Goal: Information Seeking & Learning: Learn about a topic

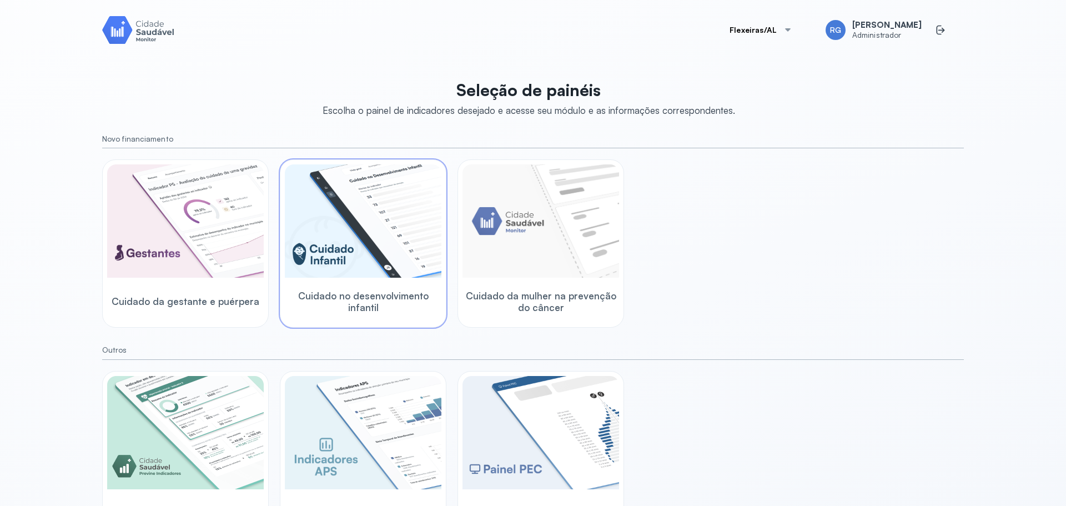
click at [334, 197] on img at bounding box center [363, 220] width 157 height 113
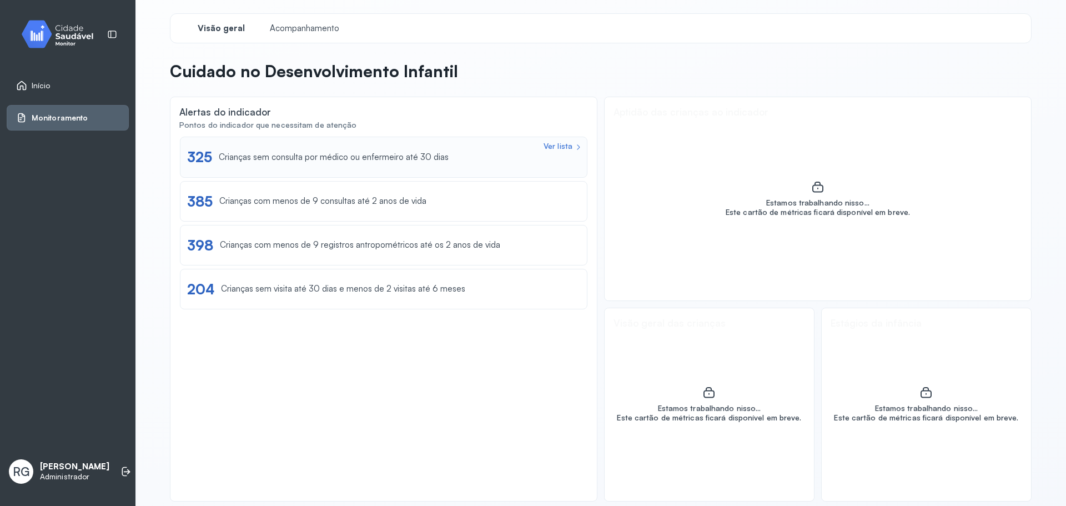
click at [408, 159] on div "Crianças sem consulta por médico ou enfermeiro até 30 dias" at bounding box center [334, 157] width 230 height 11
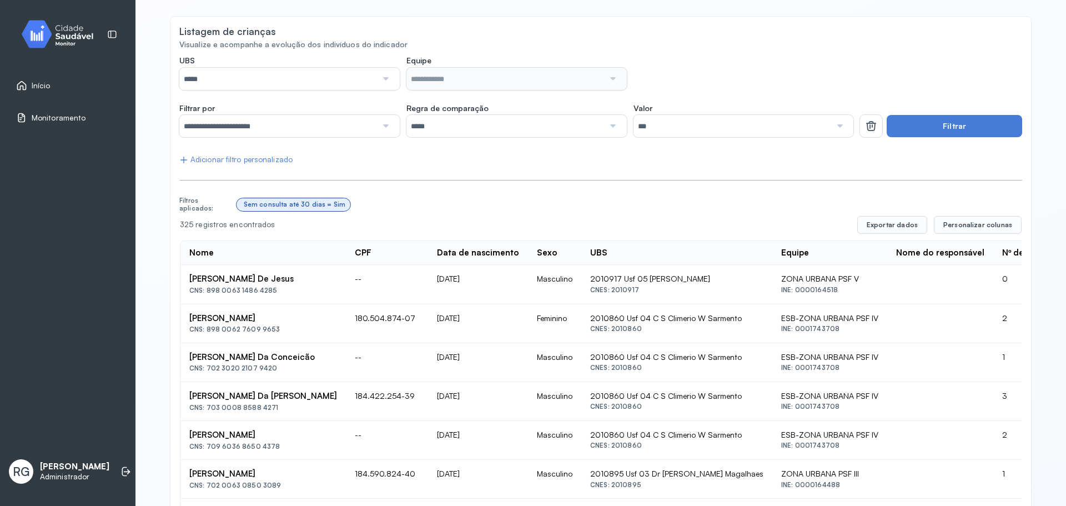
scroll to position [16, 0]
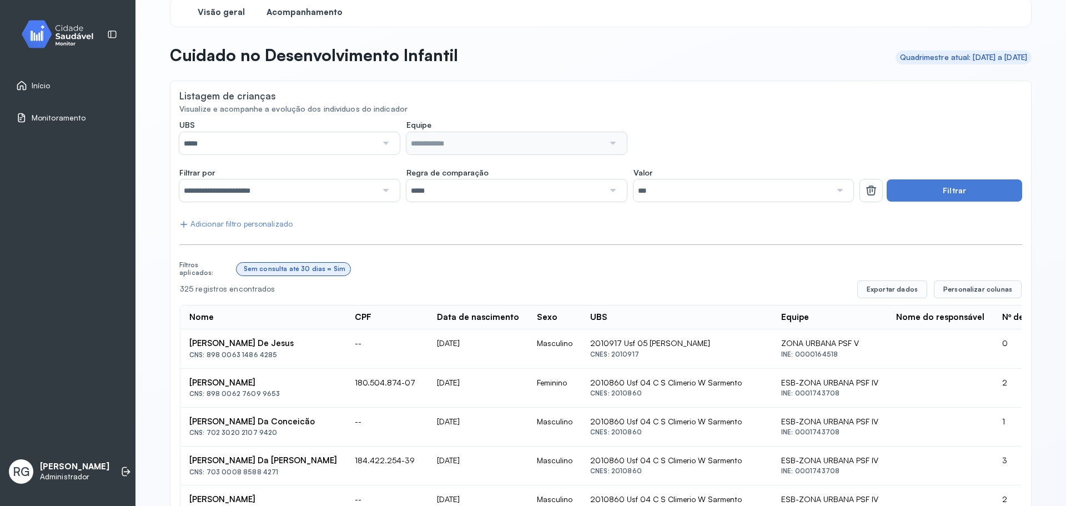
click at [224, 19] on div "Visão geral" at bounding box center [220, 12] width 83 height 20
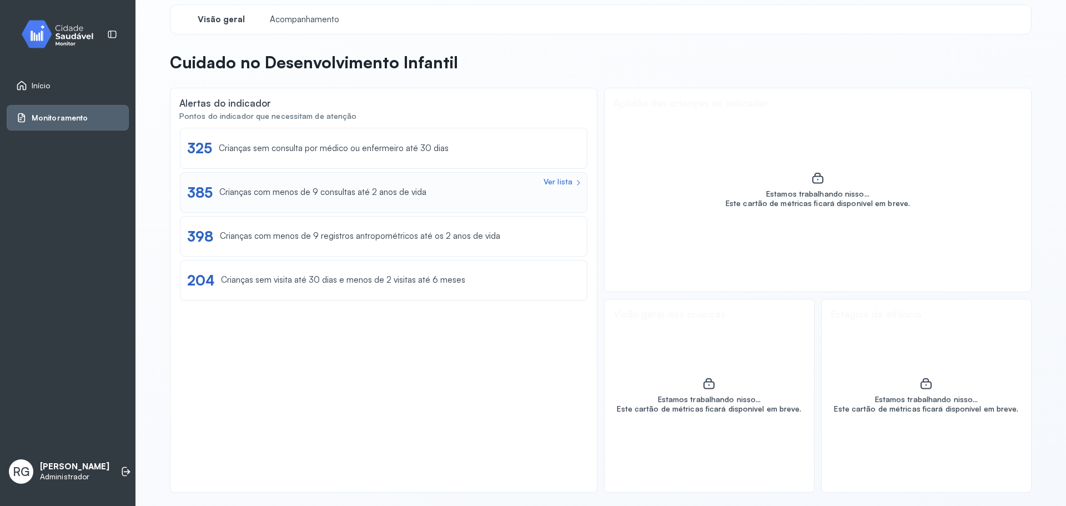
click at [558, 183] on div "Ver lista" at bounding box center [558, 181] width 29 height 9
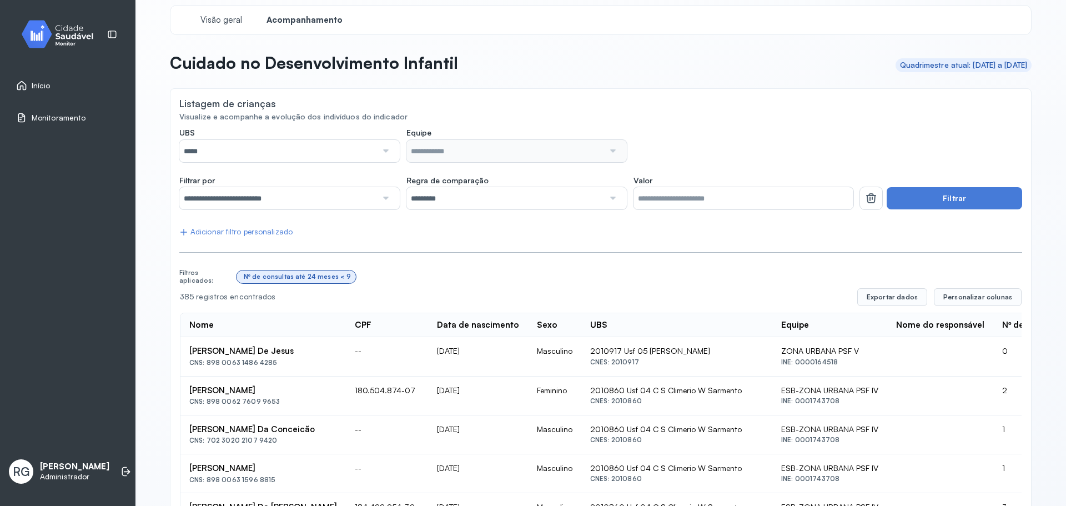
scroll to position [16, 0]
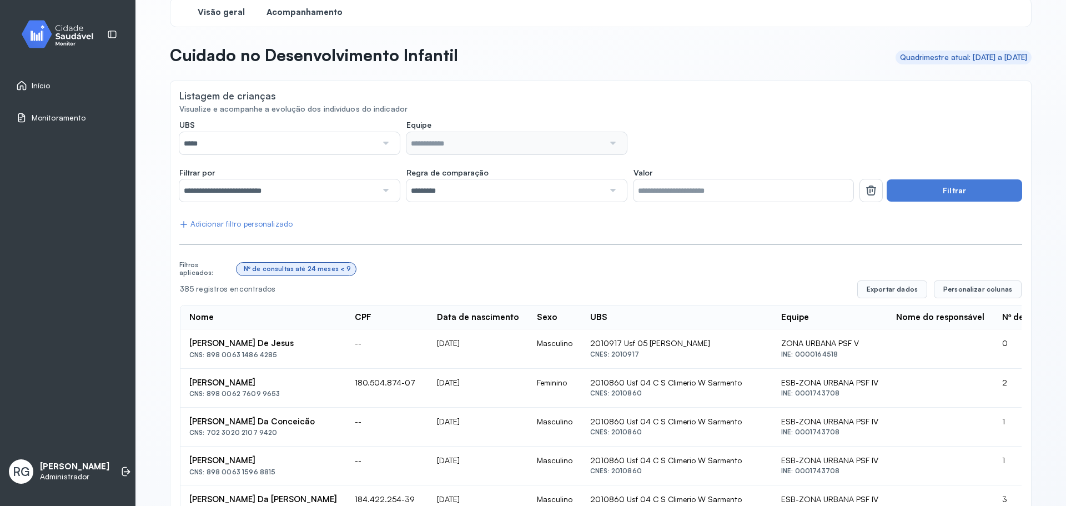
click at [217, 13] on span "Visão geral" at bounding box center [221, 12] width 47 height 11
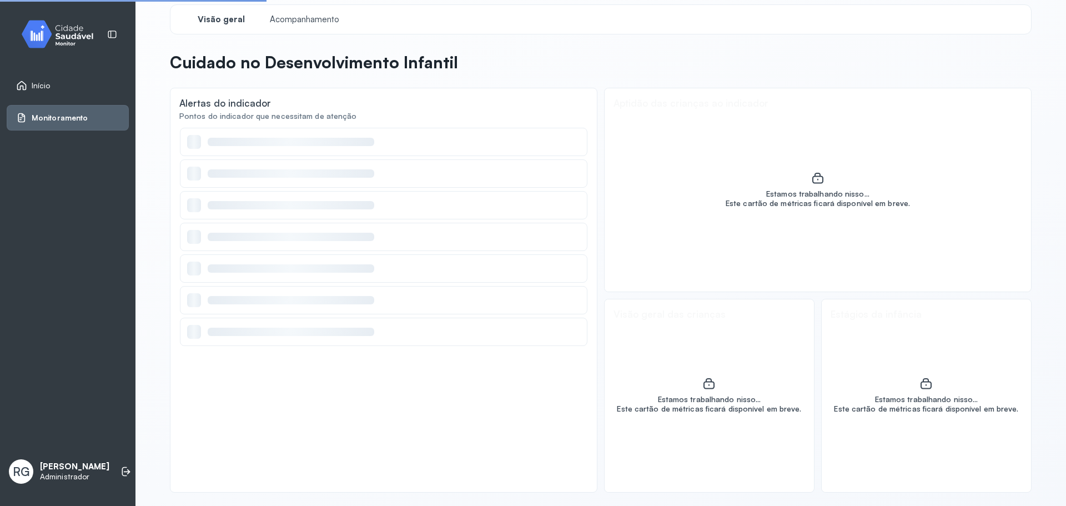
scroll to position [9, 0]
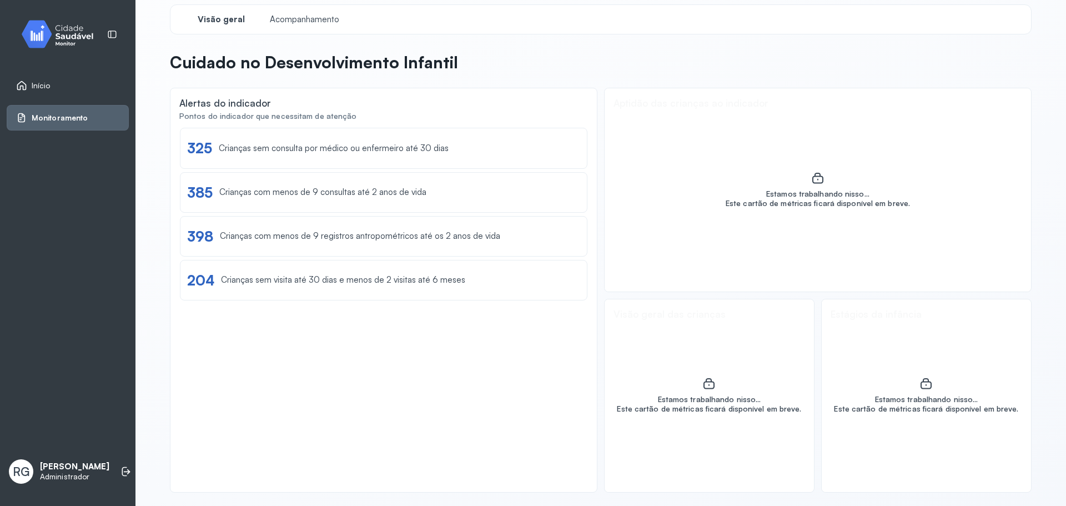
click at [61, 77] on div "Início" at bounding box center [68, 86] width 122 height 26
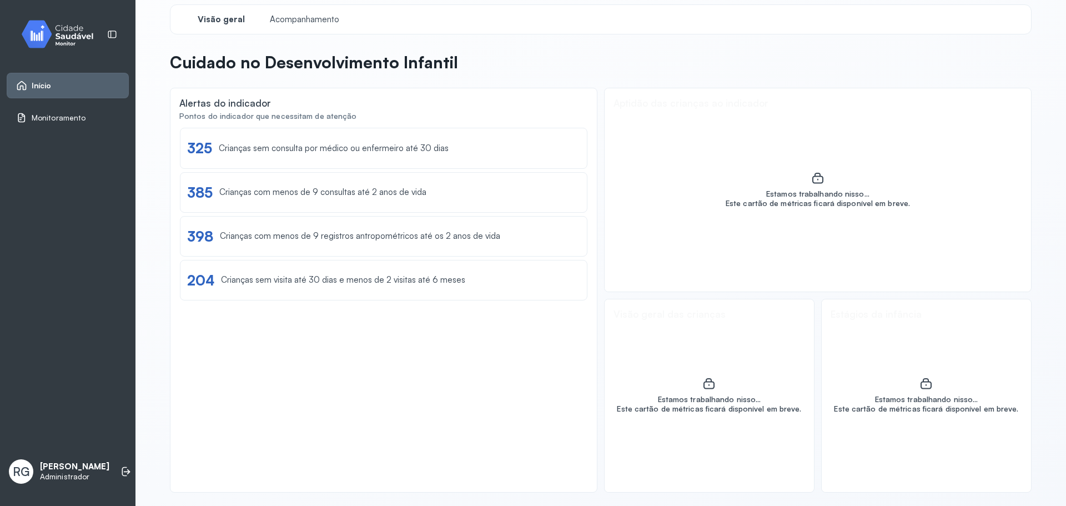
click at [27, 83] on div "Início" at bounding box center [34, 85] width 36 height 11
